Goal: Task Accomplishment & Management: Manage account settings

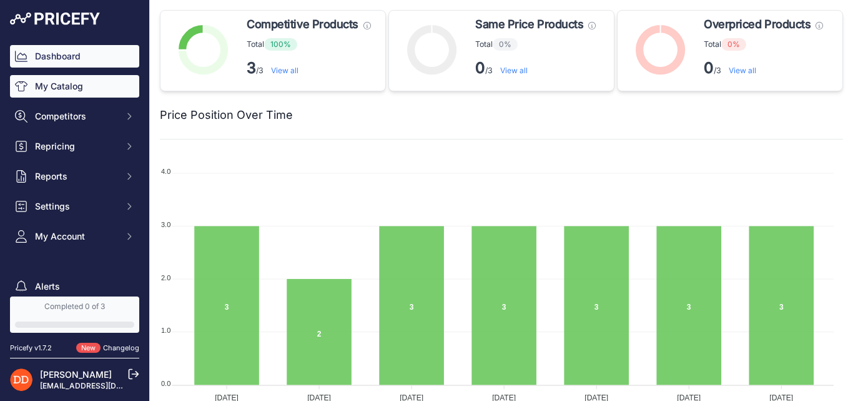
click at [77, 94] on link "My Catalog" at bounding box center [74, 86] width 129 height 22
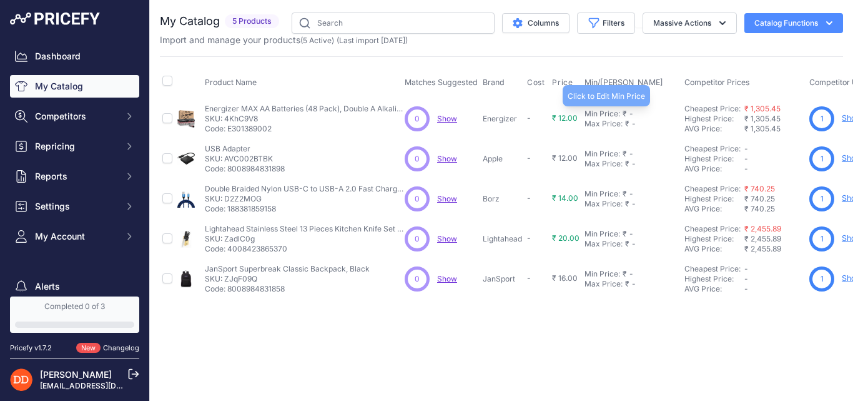
click at [607, 111] on div "Min Price:" at bounding box center [603, 114] width 36 height 10
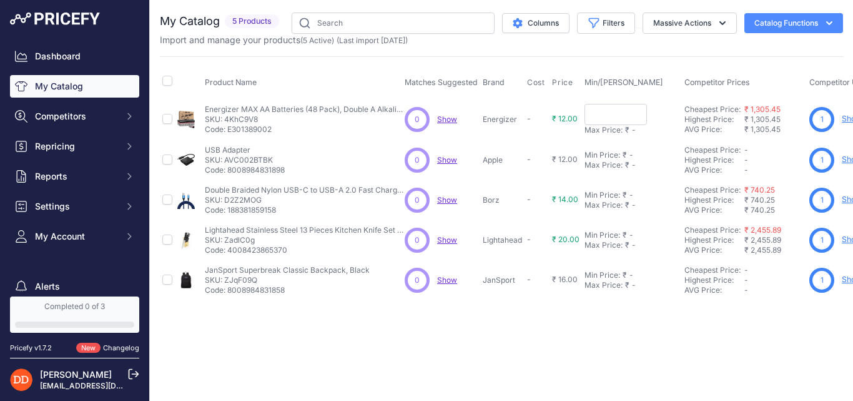
click at [617, 120] on input "text" at bounding box center [616, 114] width 62 height 21
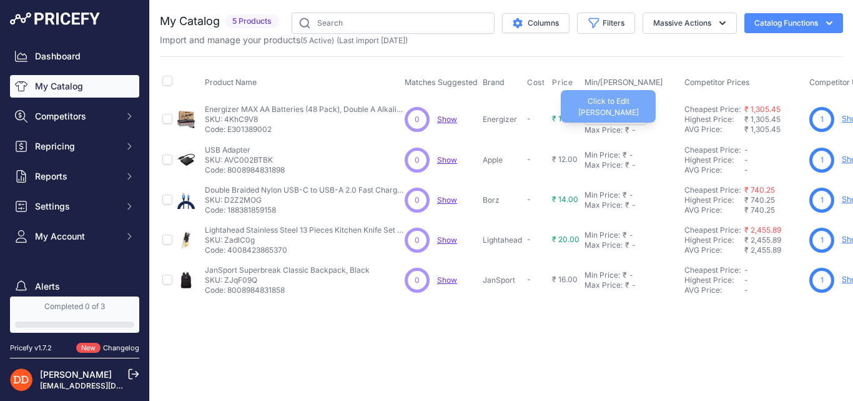
click at [615, 132] on div "Max Price:" at bounding box center [604, 130] width 38 height 10
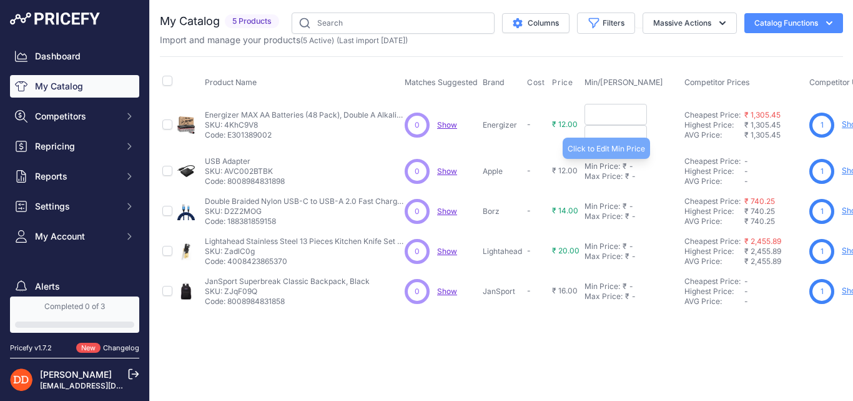
click at [612, 162] on div "Min Price:" at bounding box center [603, 166] width 36 height 10
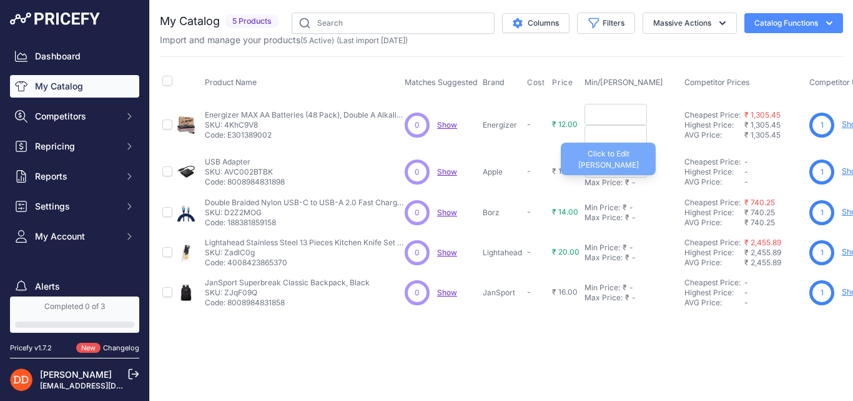
click at [614, 186] on div "Max Price:" at bounding box center [604, 182] width 38 height 10
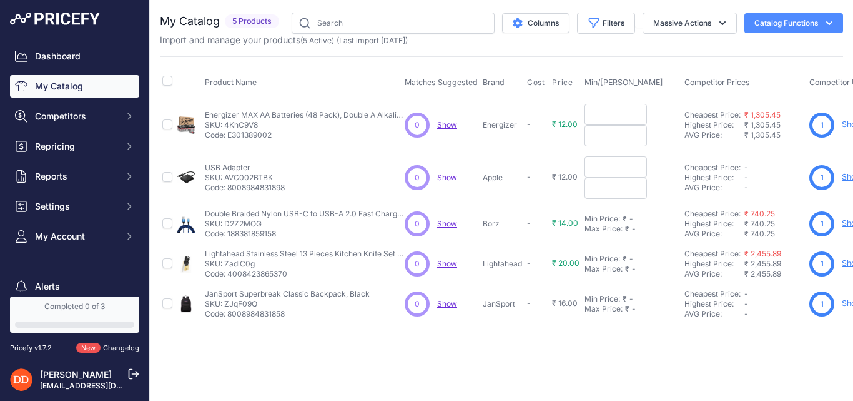
click at [609, 171] on input "text" at bounding box center [616, 166] width 62 height 21
click at [613, 140] on input "text" at bounding box center [616, 135] width 62 height 21
click at [616, 118] on input "text" at bounding box center [616, 114] width 62 height 21
click at [600, 222] on div "Min Price:" at bounding box center [603, 219] width 36 height 10
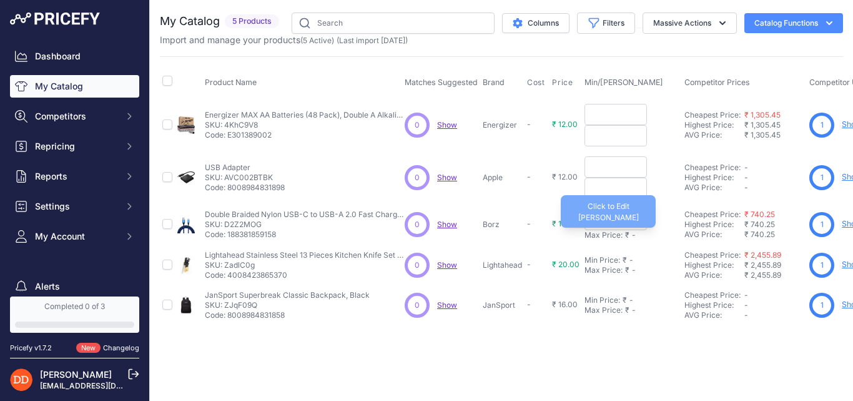
click at [601, 242] on td "Min Price: ₹ - Click to Edit Min Price Max Price: ₹ - Click to Edit Max Price" at bounding box center [632, 224] width 100 height 41
click at [602, 237] on div "Max Price:" at bounding box center [604, 235] width 38 height 10
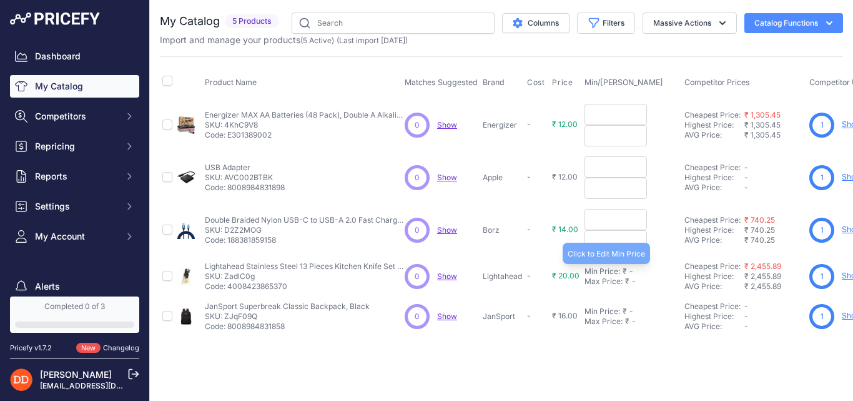
click at [597, 271] on div "Min Price:" at bounding box center [603, 271] width 36 height 10
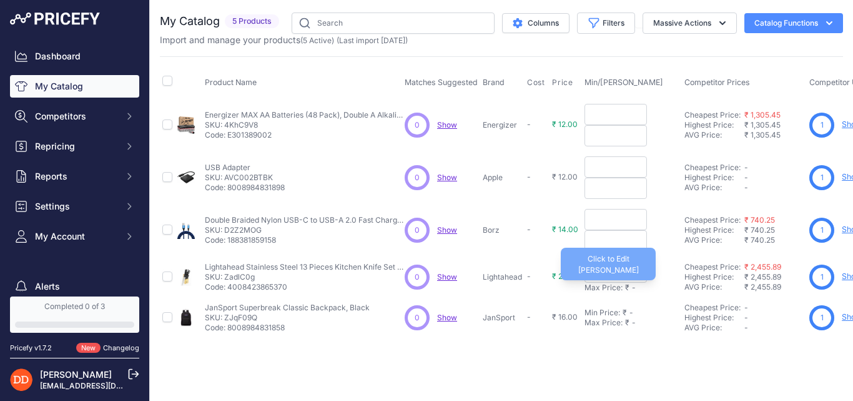
click at [599, 288] on div "Max Price:" at bounding box center [604, 287] width 38 height 10
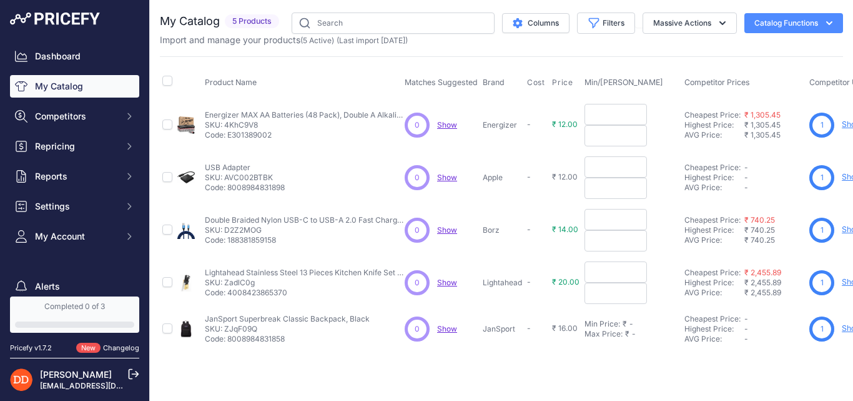
click at [609, 111] on input "text" at bounding box center [616, 114] width 62 height 21
type input "500"
click at [620, 132] on input "text" at bounding box center [616, 135] width 62 height 21
type input "1,500"
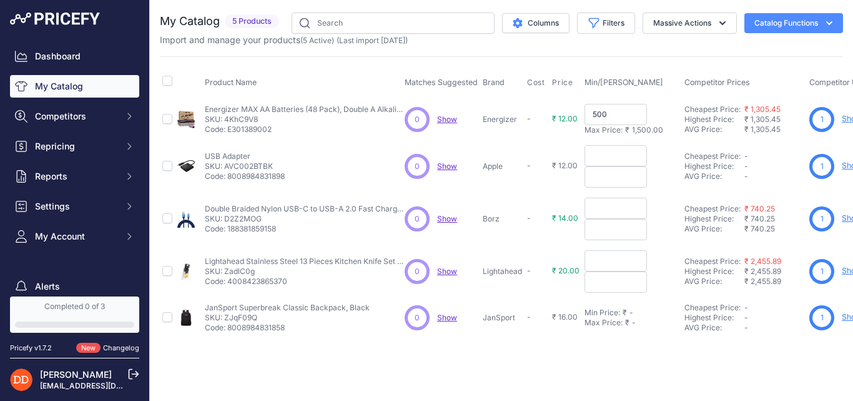
click at [610, 114] on input "500" at bounding box center [616, 114] width 62 height 21
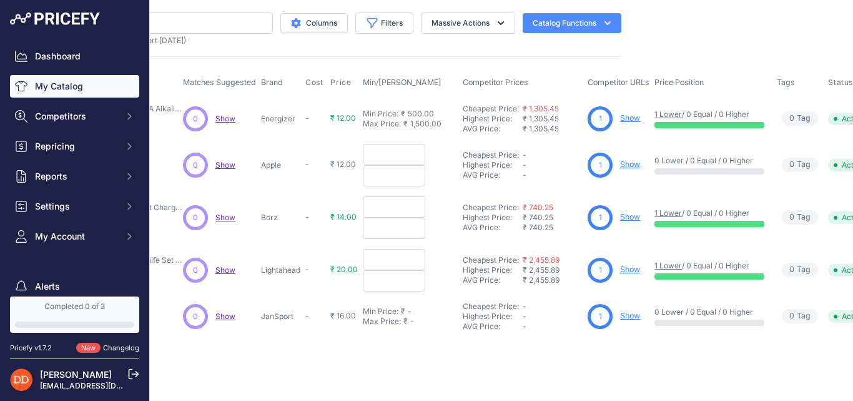
scroll to position [0, 224]
